Goal: Browse casually

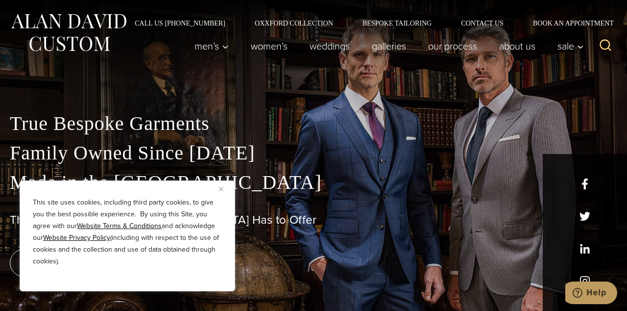
click at [216, 173] on p "True Bespoke Garments Family Owned Since 1913 Made in the United States" at bounding box center [314, 153] width 608 height 88
click at [220, 189] on img "Close" at bounding box center [221, 189] width 4 height 4
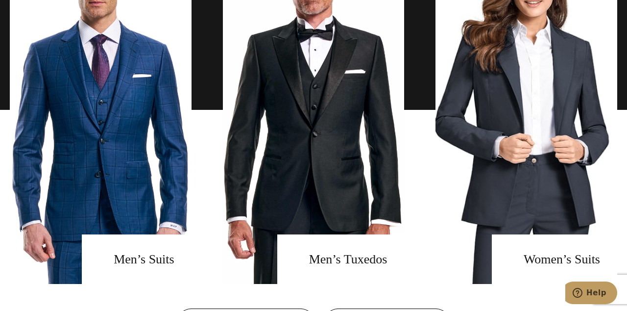
scroll to position [706, 0]
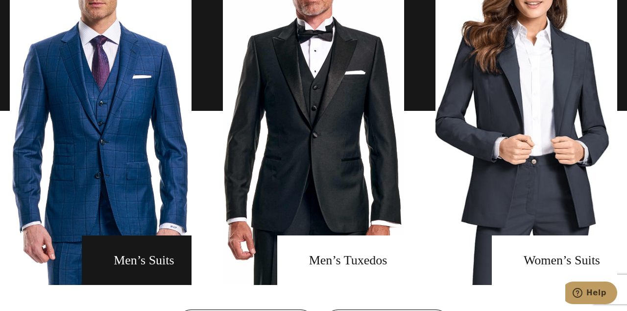
click at [160, 285] on link "men's suits" at bounding box center [101, 111] width 182 height 348
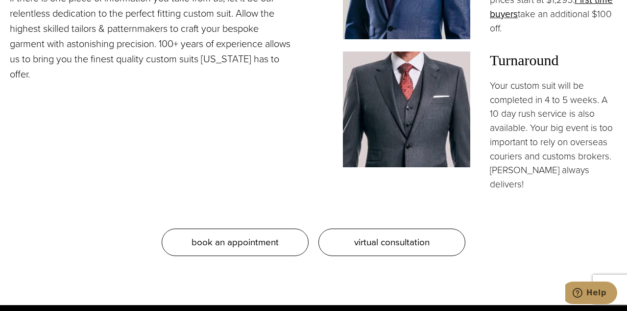
scroll to position [862, 0]
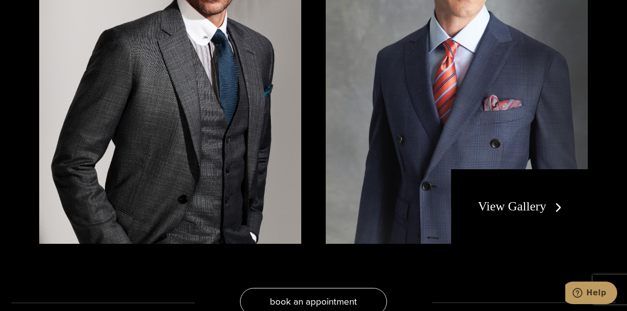
click at [525, 213] on link "View Gallery" at bounding box center [522, 206] width 88 height 14
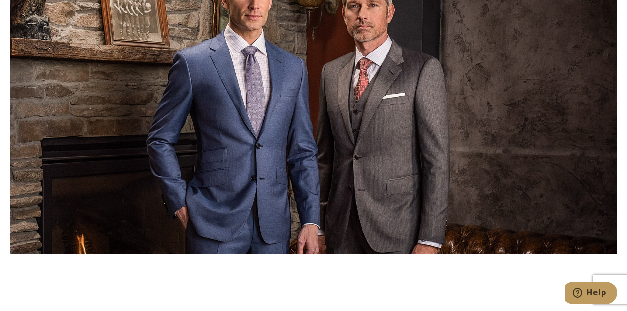
scroll to position [3653, 0]
